Goal: Navigation & Orientation: Find specific page/section

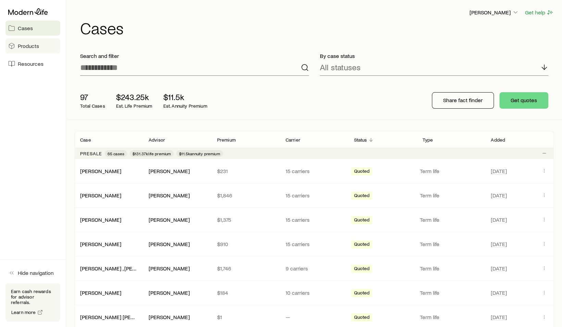
click at [27, 48] on span "Products" at bounding box center [28, 45] width 21 height 7
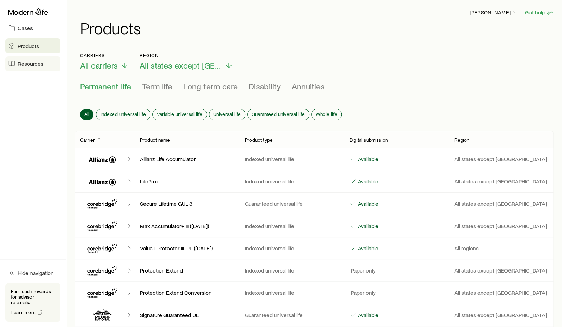
click at [19, 62] on span "Resources" at bounding box center [31, 63] width 26 height 7
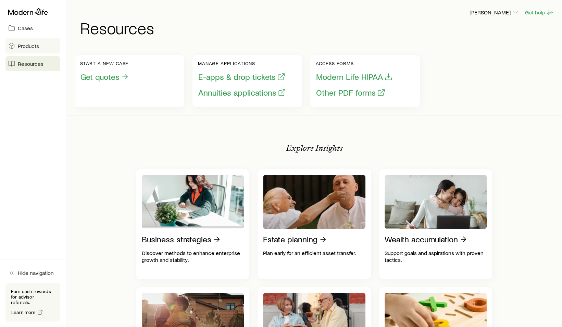
click at [27, 50] on link "Products" at bounding box center [32, 45] width 55 height 15
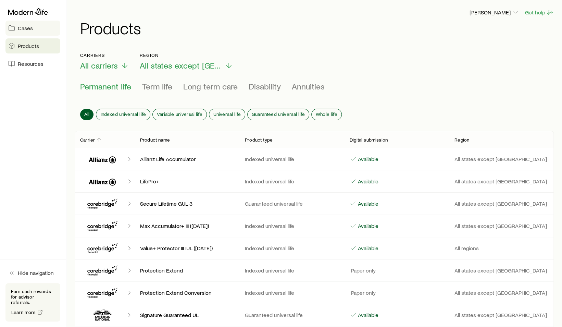
click at [27, 30] on span "Cases" at bounding box center [25, 28] width 15 height 7
